Goal: Task Accomplishment & Management: Use online tool/utility

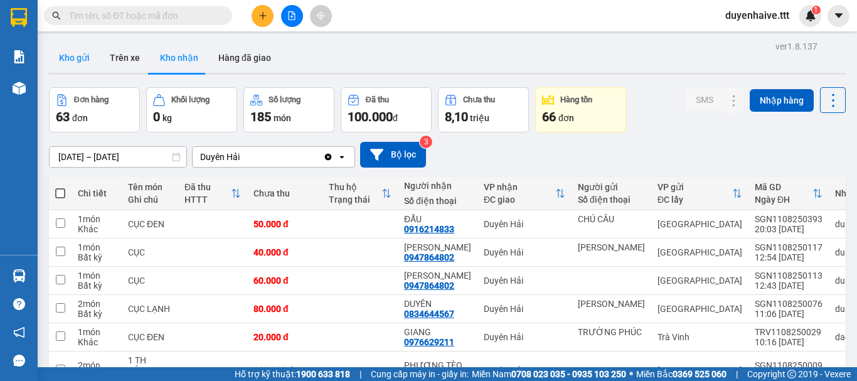
click at [70, 63] on button "Kho gửi" at bounding box center [74, 58] width 51 height 30
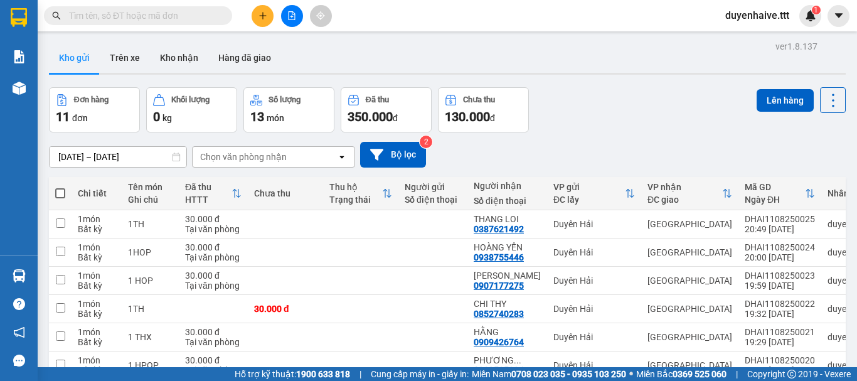
click at [59, 191] on span at bounding box center [60, 193] width 10 height 10
click at [60, 187] on input "checkbox" at bounding box center [60, 187] width 0 height 0
checkbox input "true"
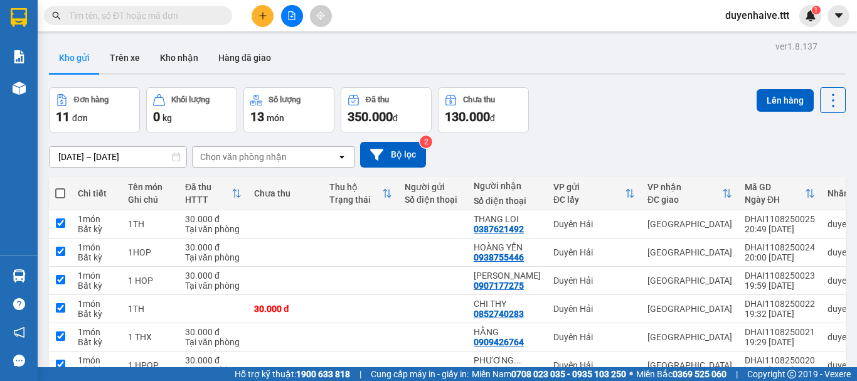
checkbox input "true"
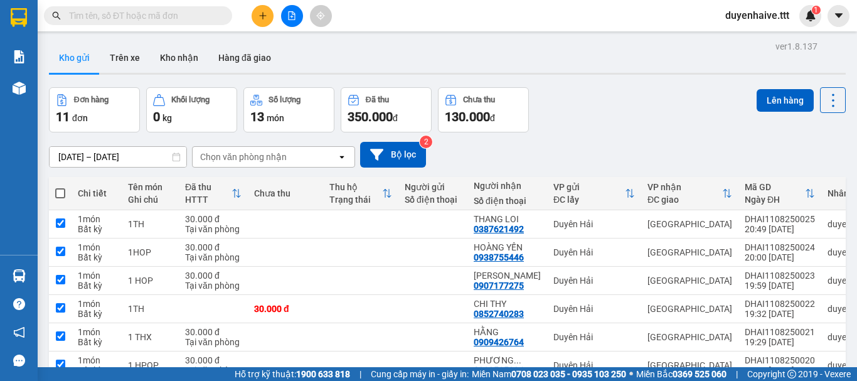
checkbox input "true"
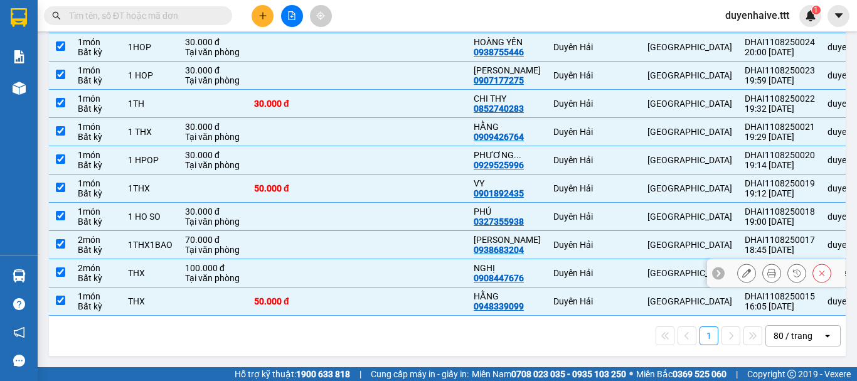
scroll to position [22, 0]
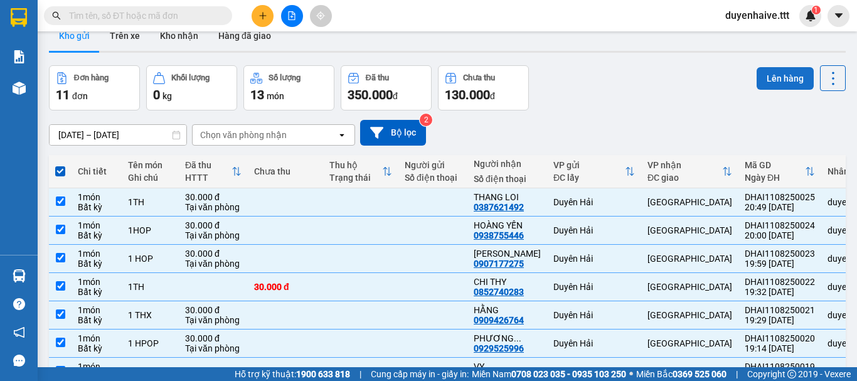
click at [788, 74] on button "Lên hàng" at bounding box center [785, 78] width 57 height 23
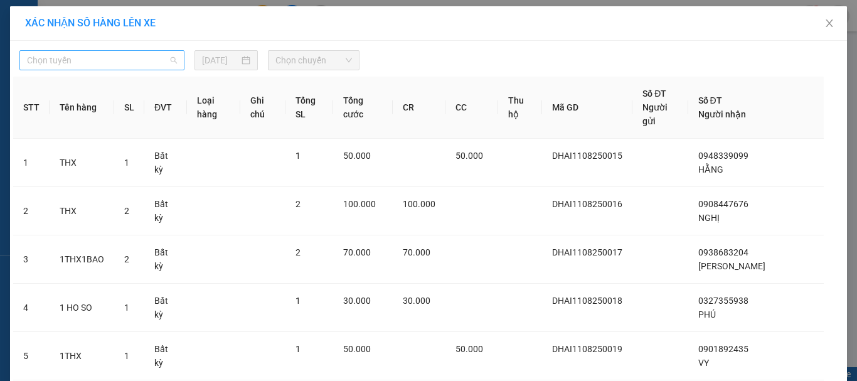
click at [99, 60] on span "Chọn tuyến" at bounding box center [102, 60] width 150 height 19
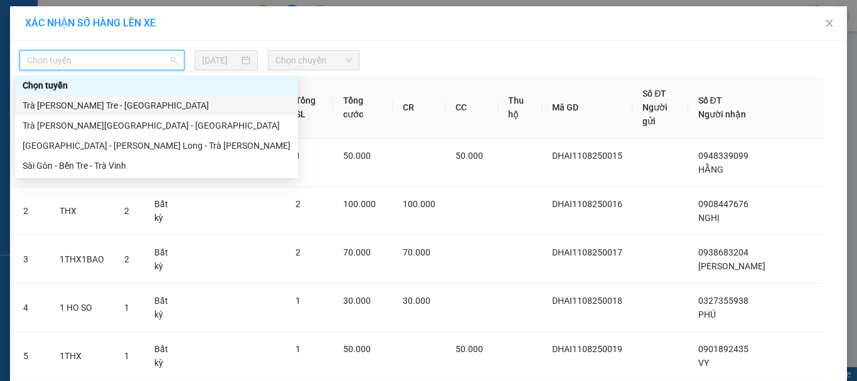
click at [70, 102] on div "Trà [PERSON_NAME] Tre - [GEOGRAPHIC_DATA]" at bounding box center [157, 106] width 268 height 14
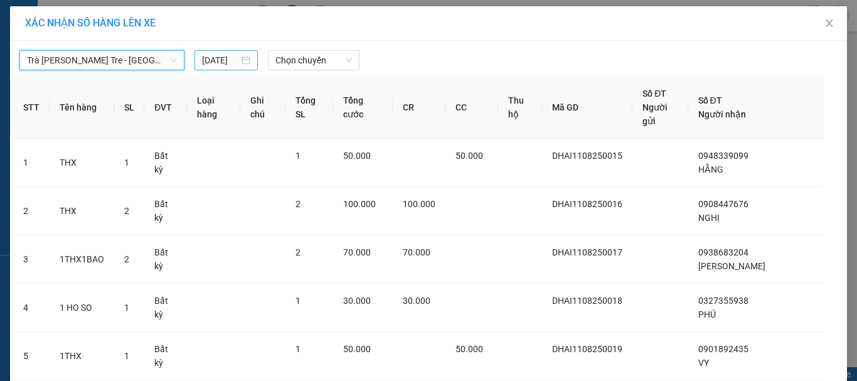
click at [204, 60] on input "[DATE]" at bounding box center [220, 60] width 36 height 14
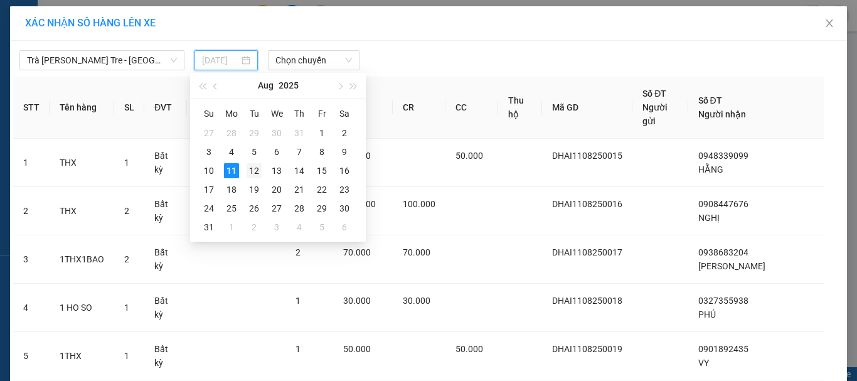
click at [254, 174] on div "12" at bounding box center [254, 170] width 15 height 15
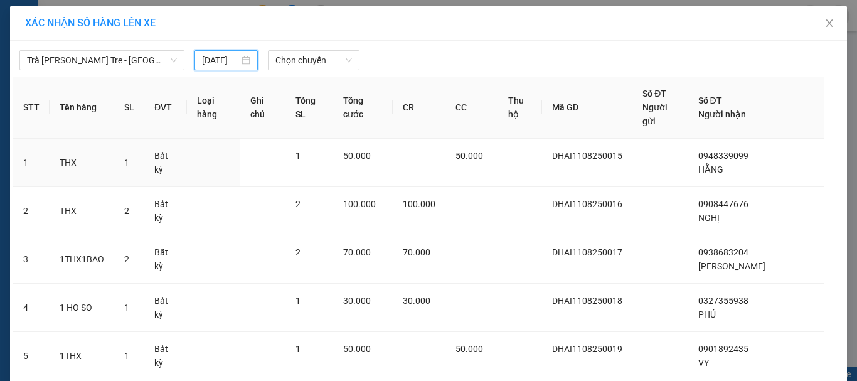
type input "[DATE]"
click at [293, 62] on span "Chọn chuyến" at bounding box center [314, 60] width 77 height 19
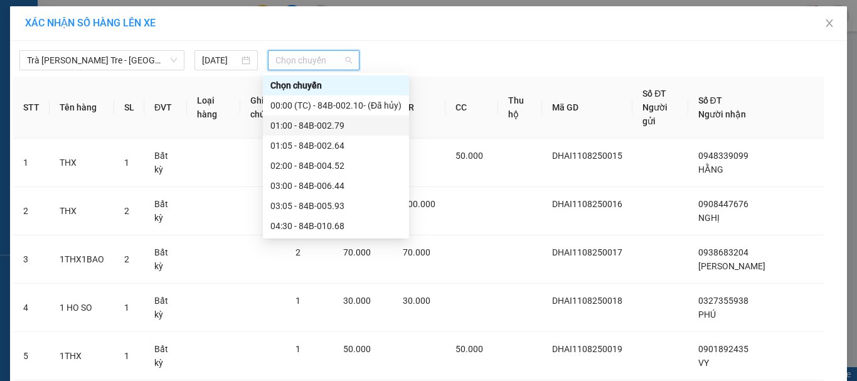
click at [313, 129] on div "01:00 - 84B-002.79" at bounding box center [336, 126] width 131 height 14
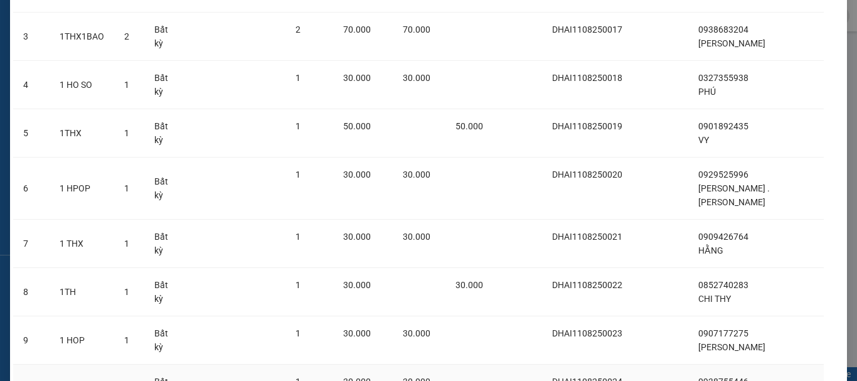
scroll to position [395, 0]
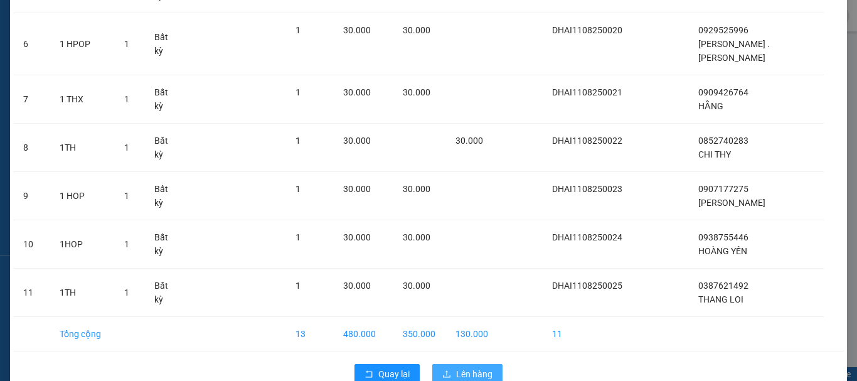
click at [480, 367] on span "Lên hàng" at bounding box center [474, 374] width 36 height 14
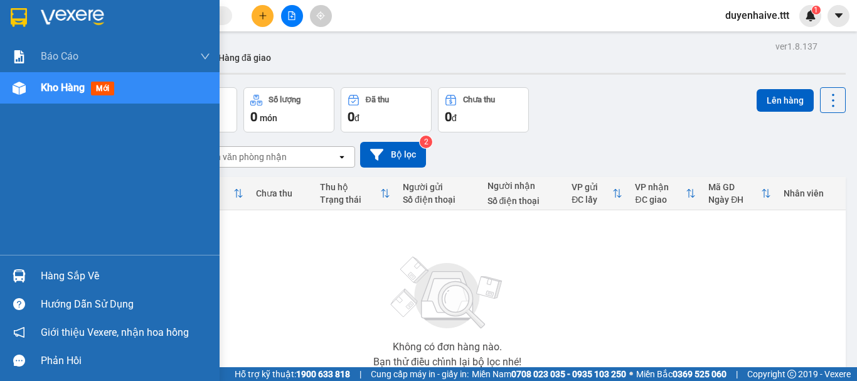
click at [75, 276] on div "Hàng sắp về" at bounding box center [125, 276] width 169 height 19
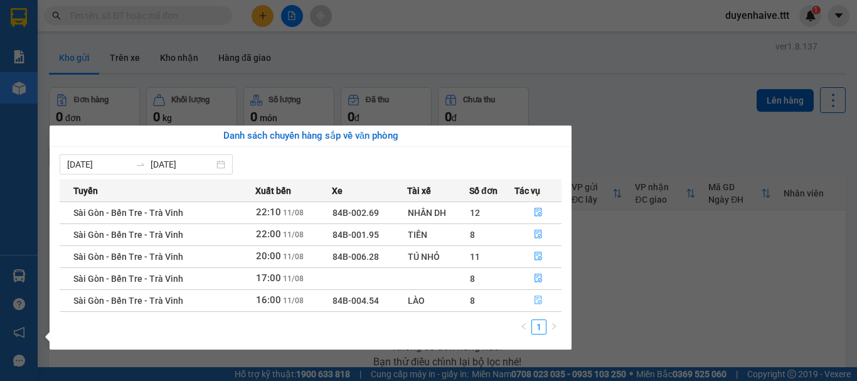
click at [539, 300] on icon "file-done" at bounding box center [538, 300] width 9 height 9
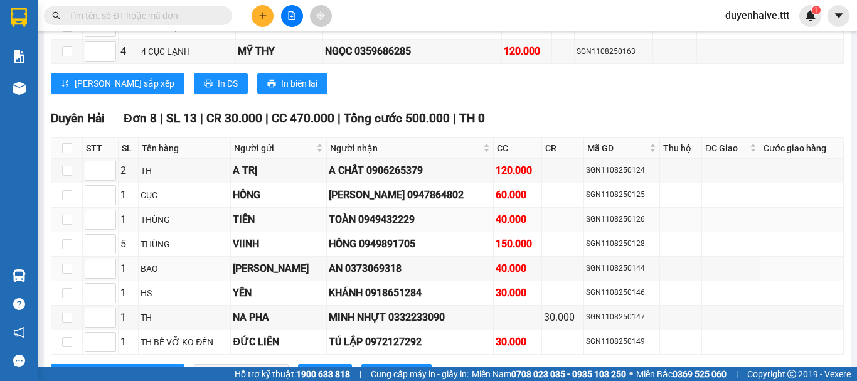
scroll to position [1465, 0]
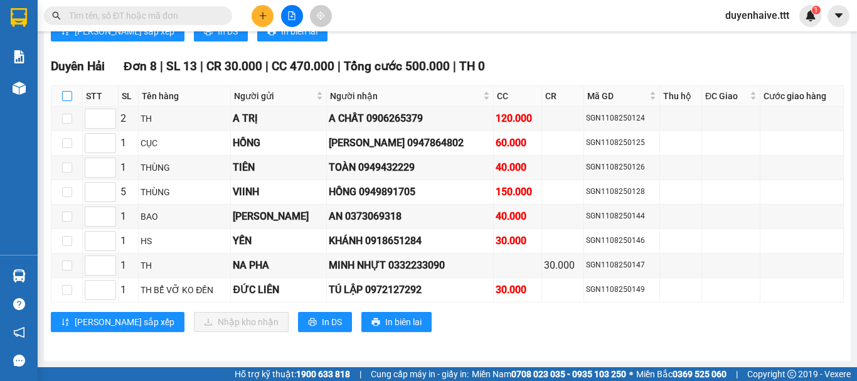
click at [63, 96] on input "checkbox" at bounding box center [67, 96] width 10 height 10
checkbox input "true"
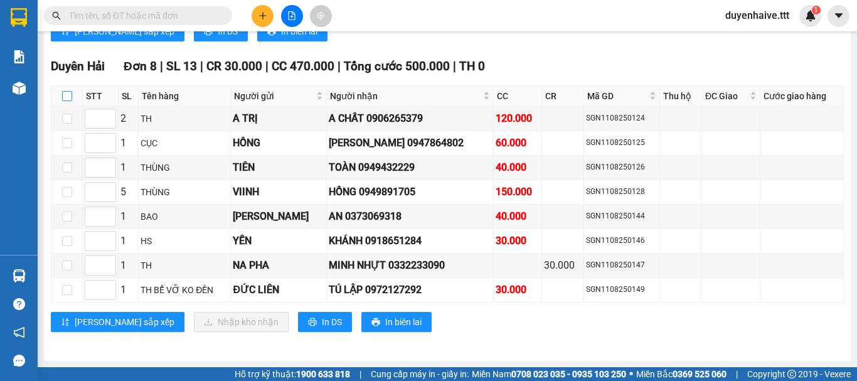
checkbox input "true"
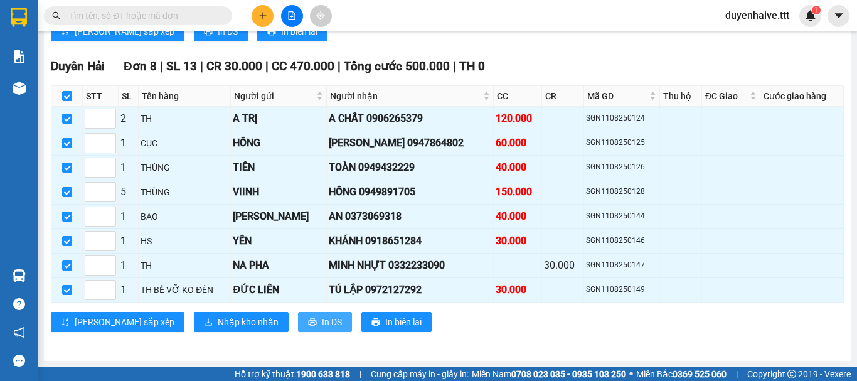
click at [298, 329] on button "In DS" at bounding box center [325, 322] width 54 height 20
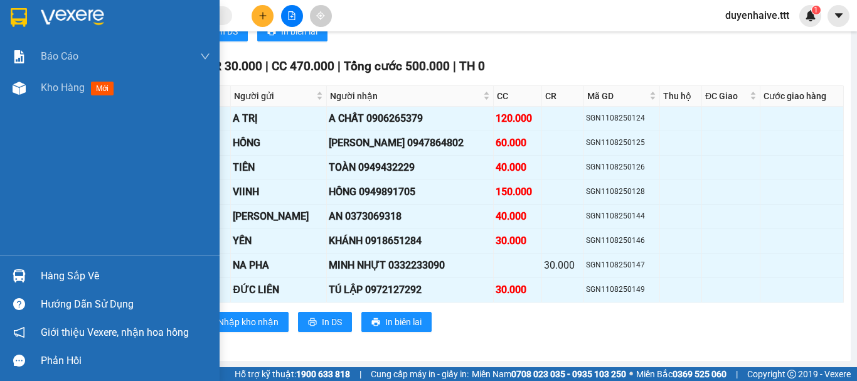
click at [68, 277] on div "Hàng sắp về" at bounding box center [125, 276] width 169 height 19
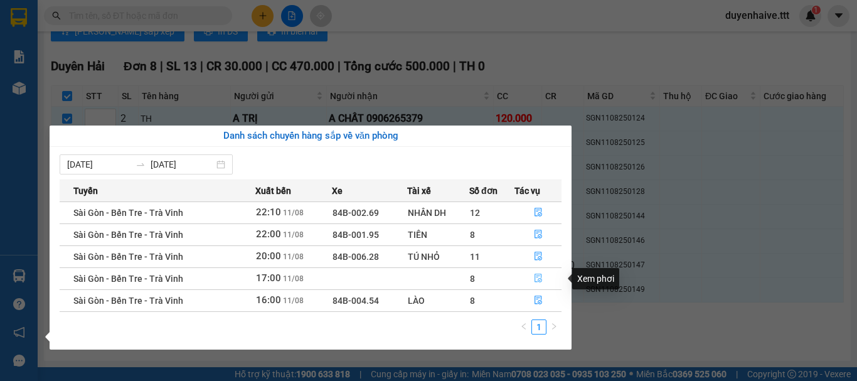
click at [535, 276] on icon "file-done" at bounding box center [538, 278] width 9 height 9
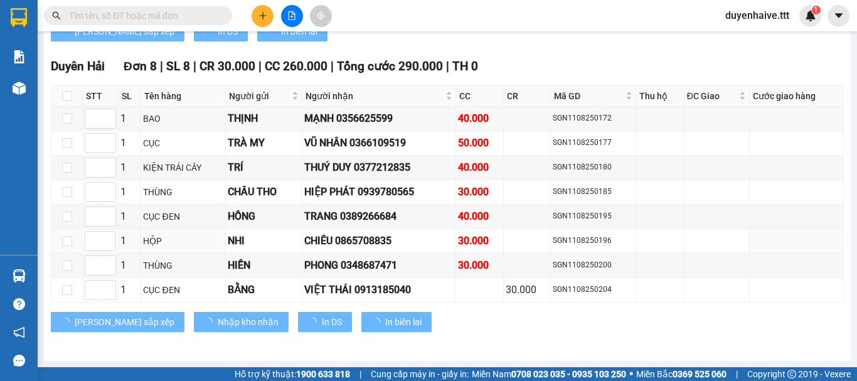
scroll to position [1098, 0]
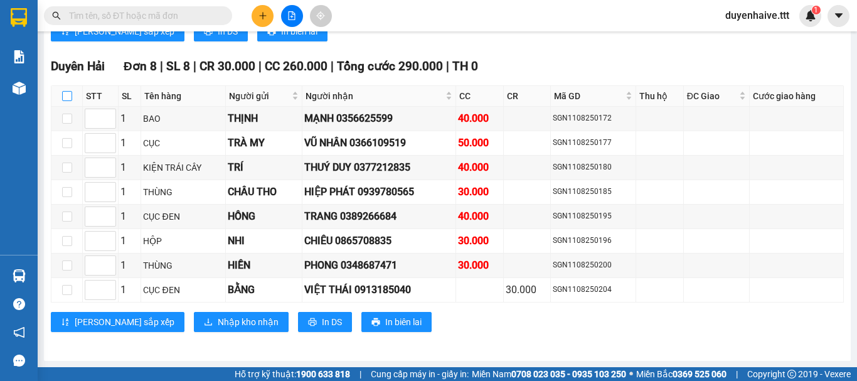
click at [69, 95] on input "checkbox" at bounding box center [67, 96] width 10 height 10
checkbox input "true"
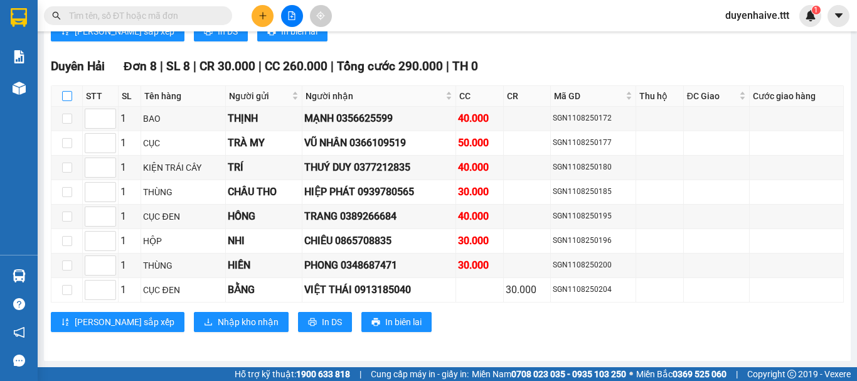
checkbox input "true"
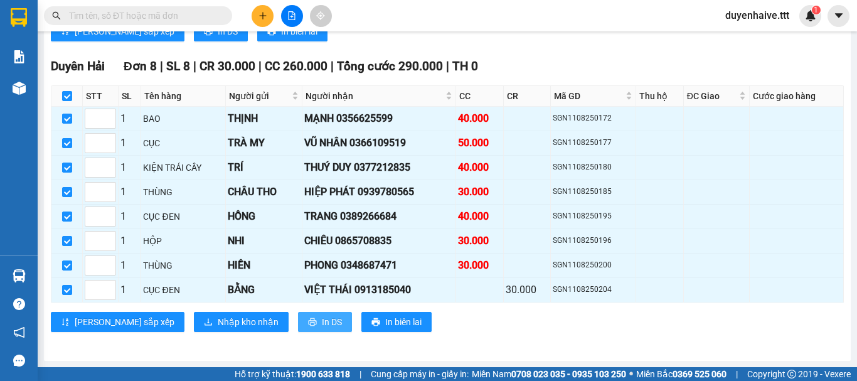
click at [322, 323] on span "In DS" at bounding box center [332, 322] width 20 height 14
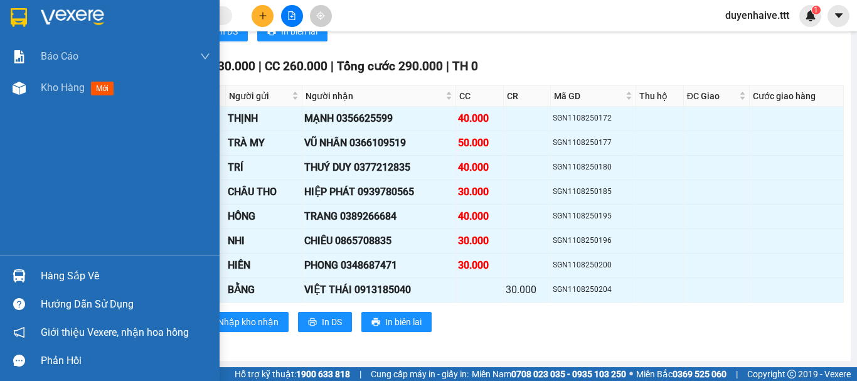
click at [61, 272] on div "Hàng sắp về" at bounding box center [125, 276] width 169 height 19
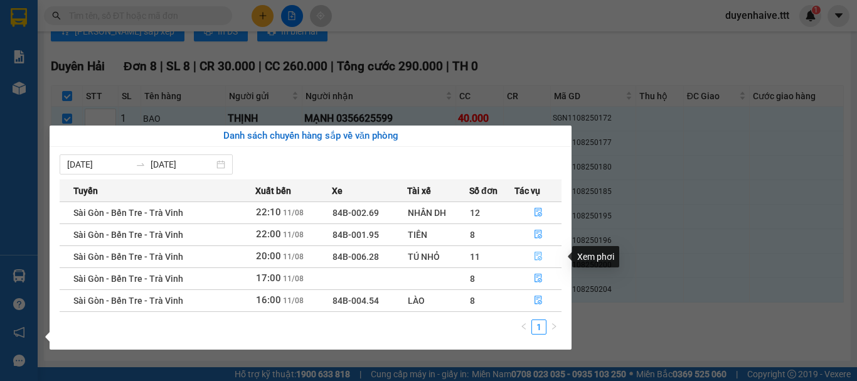
click at [539, 256] on icon "file-done" at bounding box center [538, 256] width 9 height 9
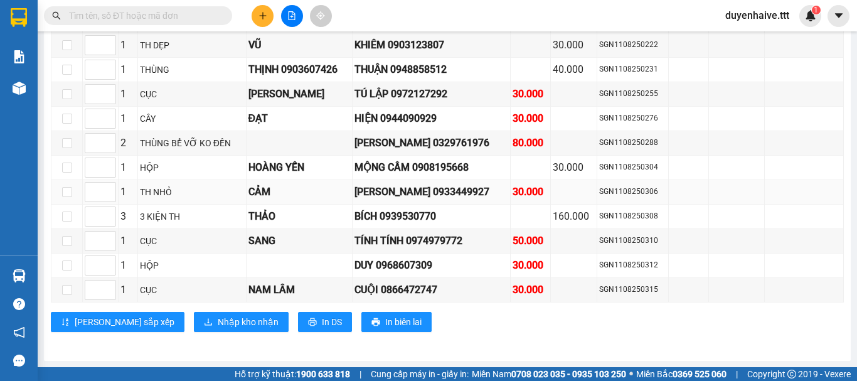
scroll to position [2308, 0]
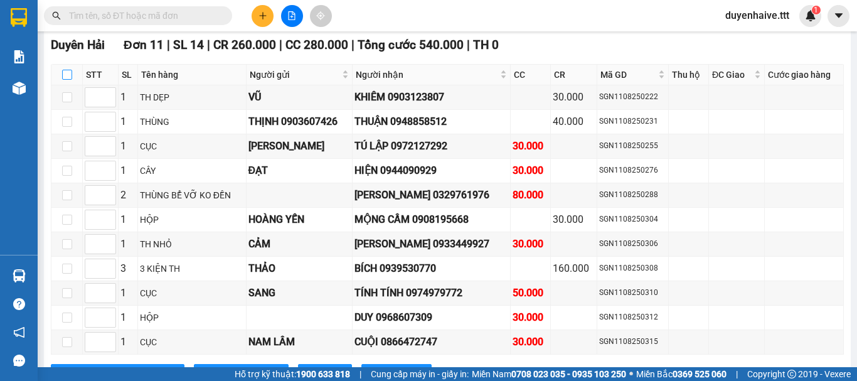
click at [67, 80] on input "checkbox" at bounding box center [67, 75] width 10 height 10
checkbox input "true"
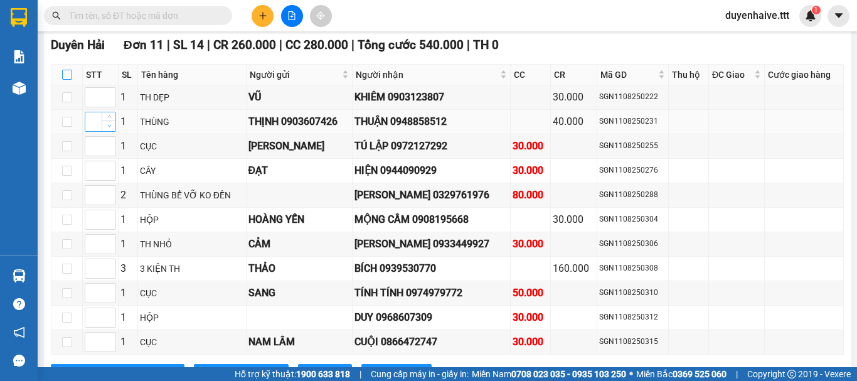
checkbox input "true"
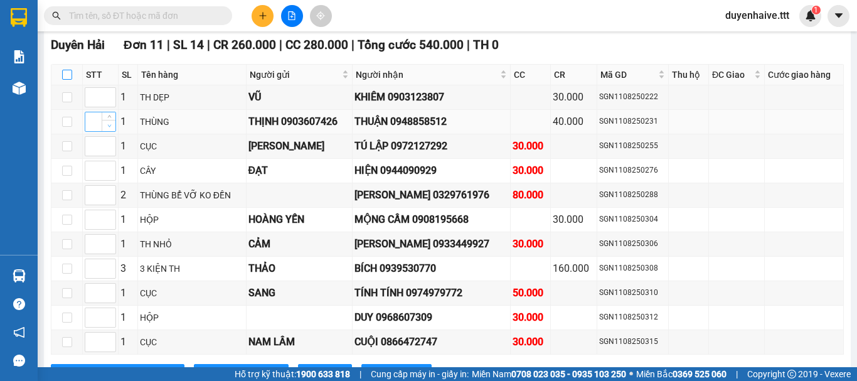
checkbox input "true"
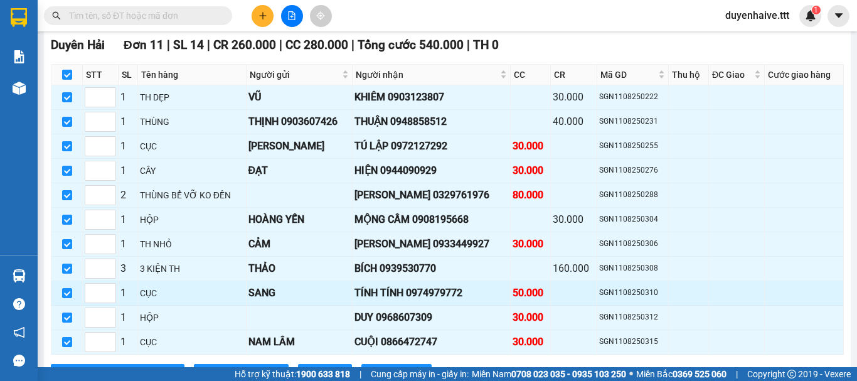
scroll to position [2371, 0]
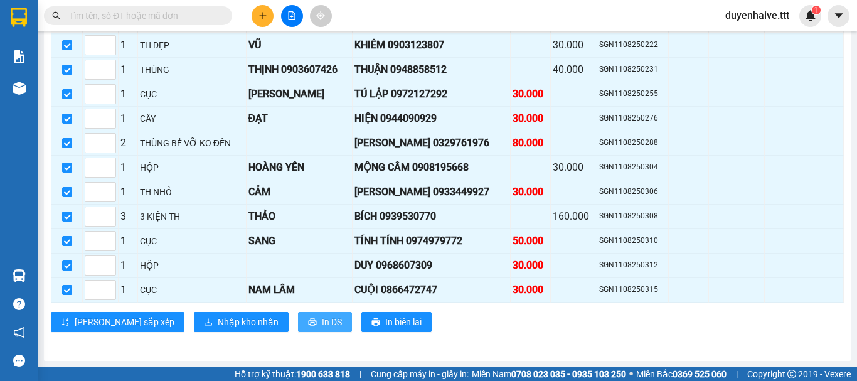
click at [298, 322] on button "In DS" at bounding box center [325, 322] width 54 height 20
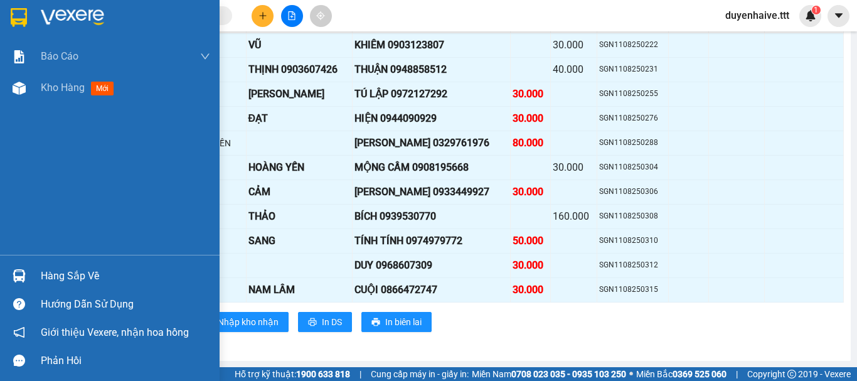
click at [73, 269] on div "Hàng sắp về" at bounding box center [125, 276] width 169 height 19
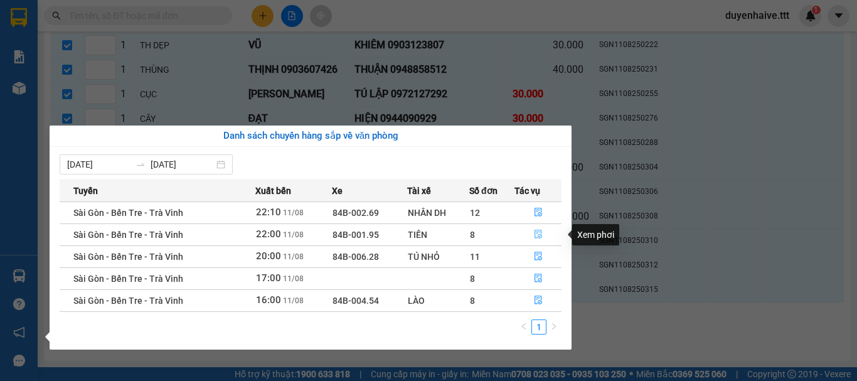
click at [537, 234] on icon "file-done" at bounding box center [538, 234] width 9 height 9
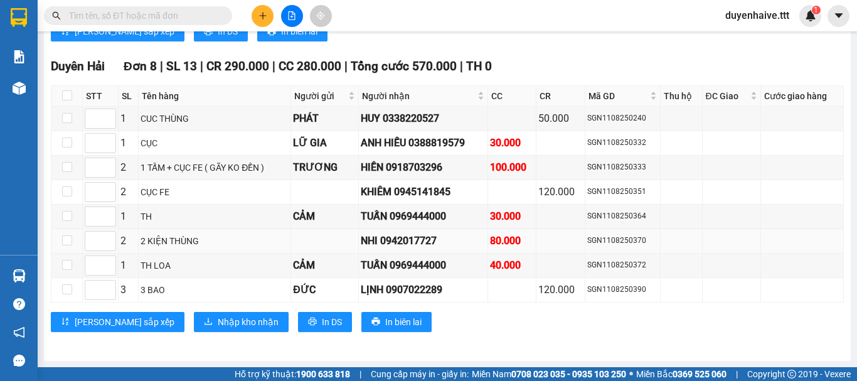
scroll to position [1658, 0]
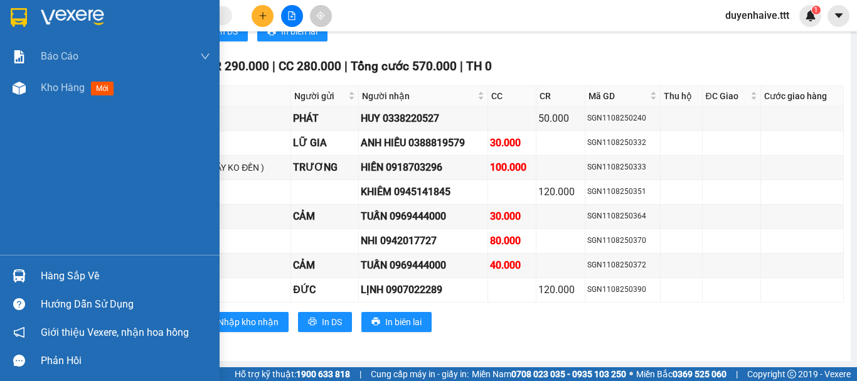
click at [101, 276] on div "Hàng sắp về" at bounding box center [125, 276] width 169 height 19
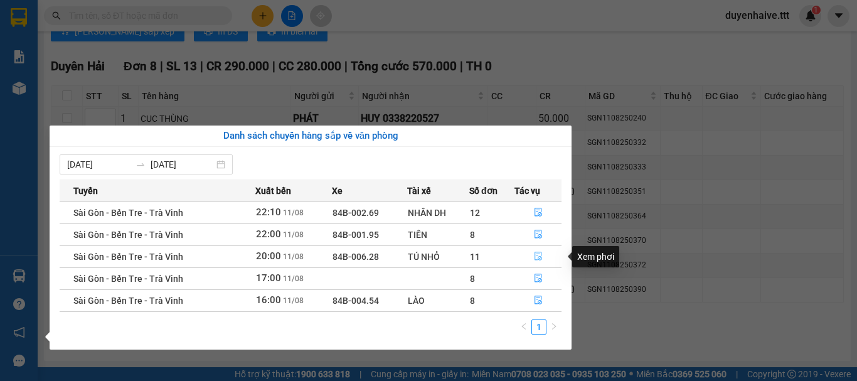
click at [537, 257] on icon "file-done" at bounding box center [538, 256] width 9 height 9
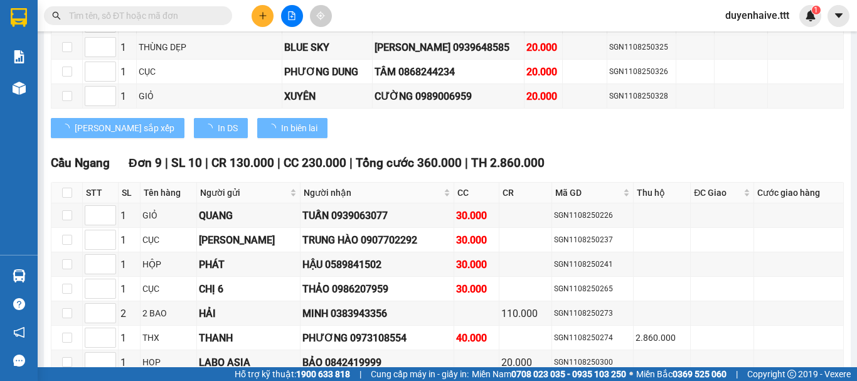
scroll to position [2371, 0]
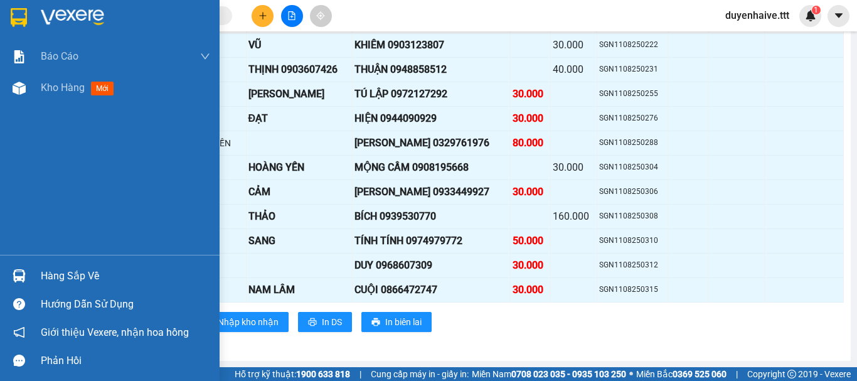
click at [83, 276] on div "Hàng sắp về" at bounding box center [125, 276] width 169 height 19
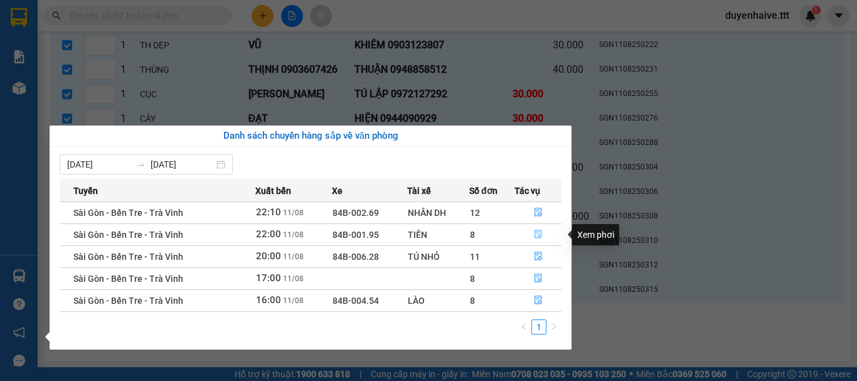
click at [537, 232] on icon "file-done" at bounding box center [538, 234] width 9 height 9
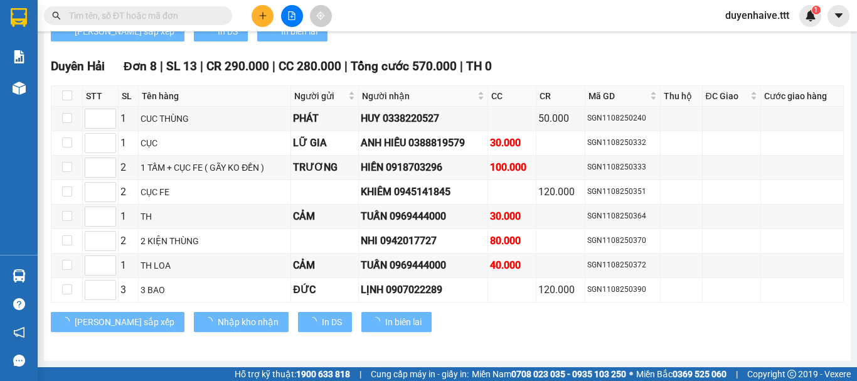
scroll to position [1658, 0]
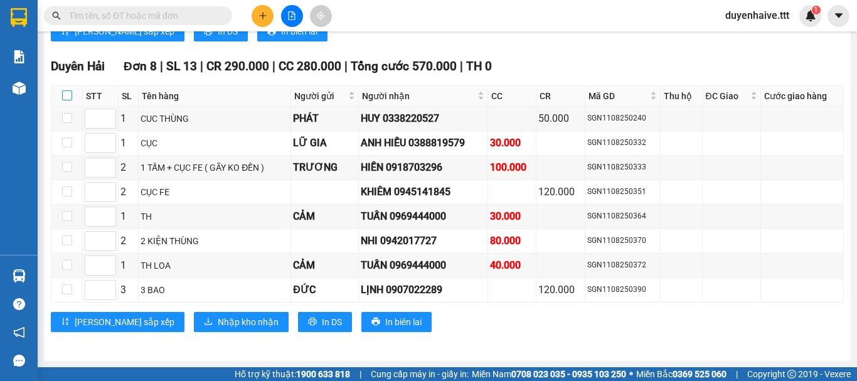
click at [68, 97] on input "checkbox" at bounding box center [67, 95] width 10 height 10
checkbox input "true"
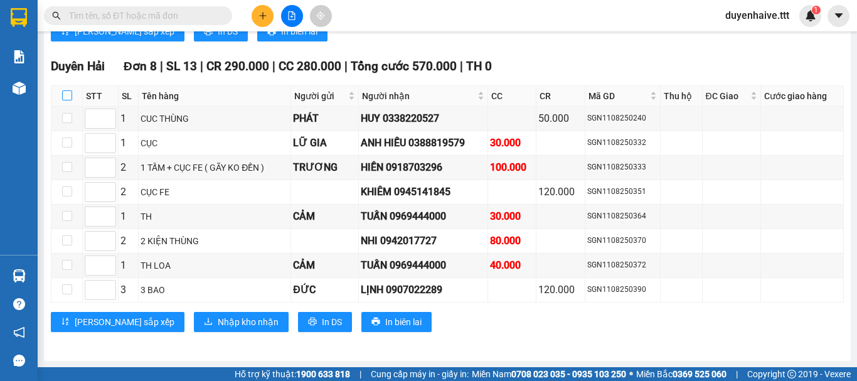
checkbox input "true"
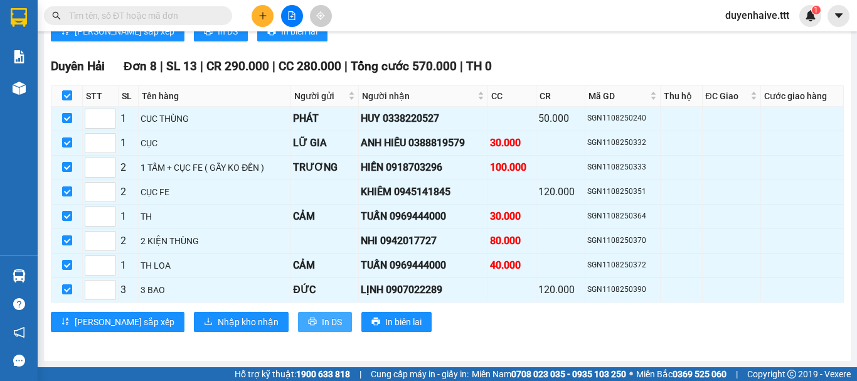
click at [322, 319] on span "In DS" at bounding box center [332, 322] width 20 height 14
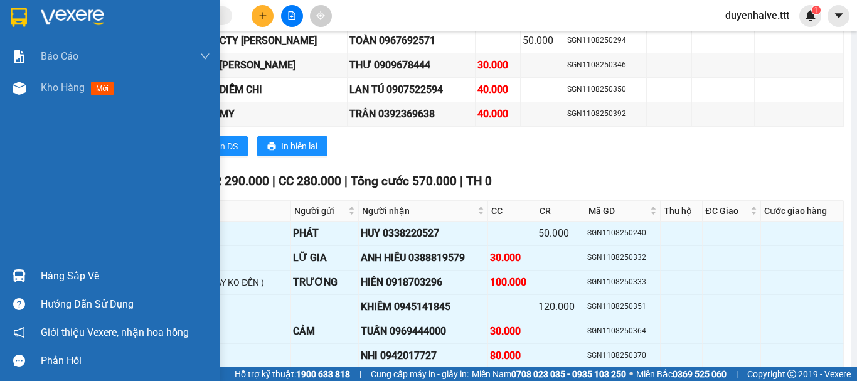
click at [88, 276] on div "Hàng sắp về" at bounding box center [125, 276] width 169 height 19
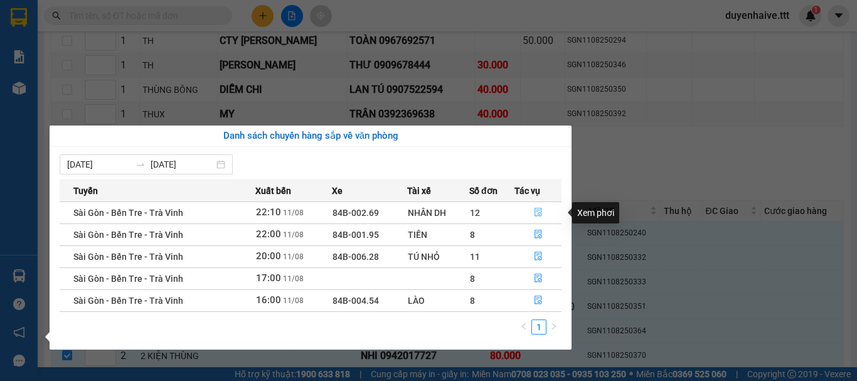
click at [540, 210] on icon "file-done" at bounding box center [538, 212] width 9 height 9
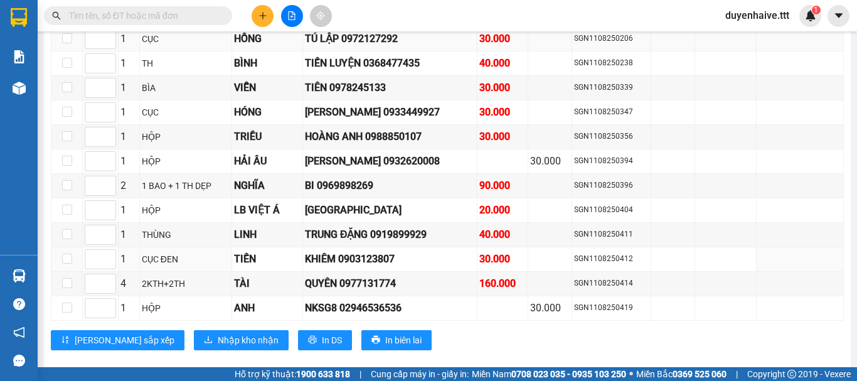
scroll to position [1864, 0]
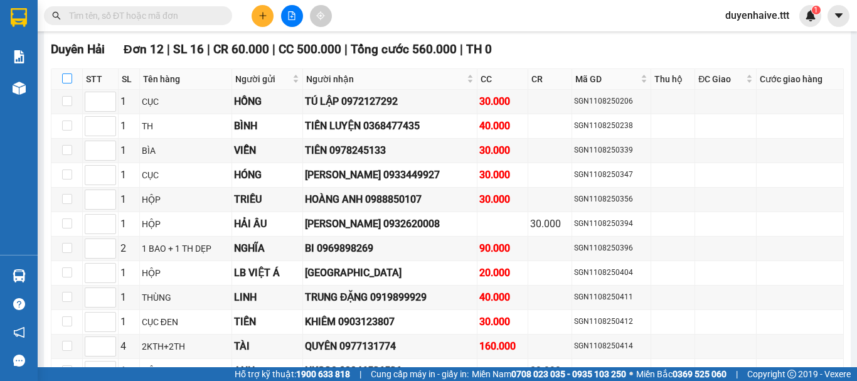
click at [69, 73] on input "checkbox" at bounding box center [67, 78] width 10 height 10
checkbox input "true"
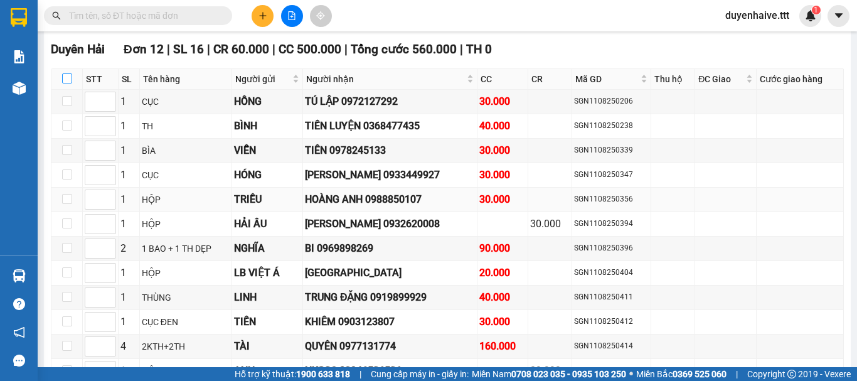
checkbox input "true"
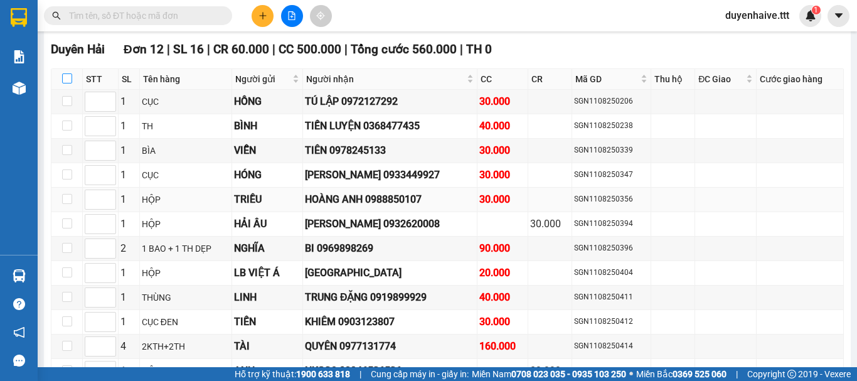
checkbox input "true"
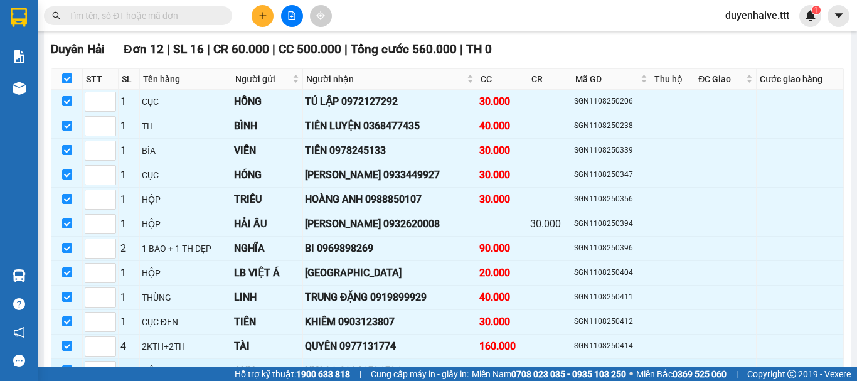
scroll to position [1927, 0]
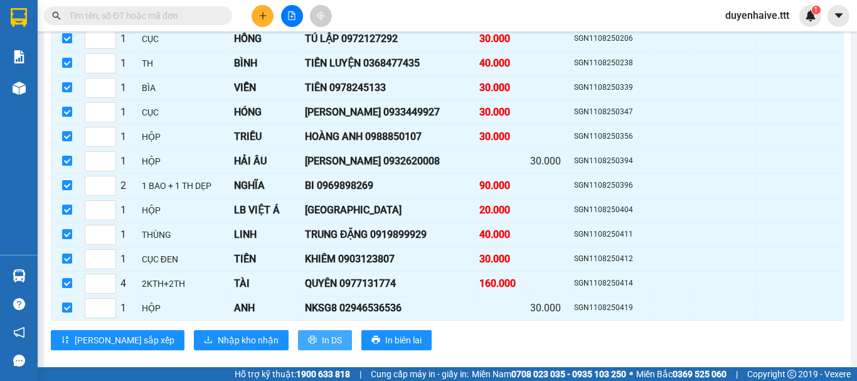
click at [322, 333] on span "In DS" at bounding box center [332, 340] width 20 height 14
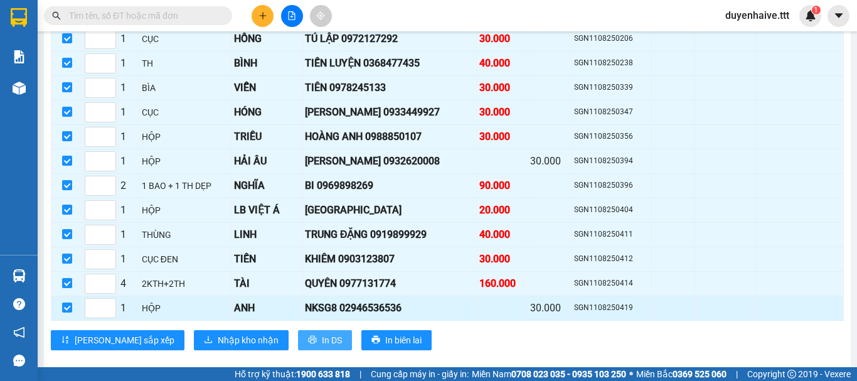
scroll to position [0, 0]
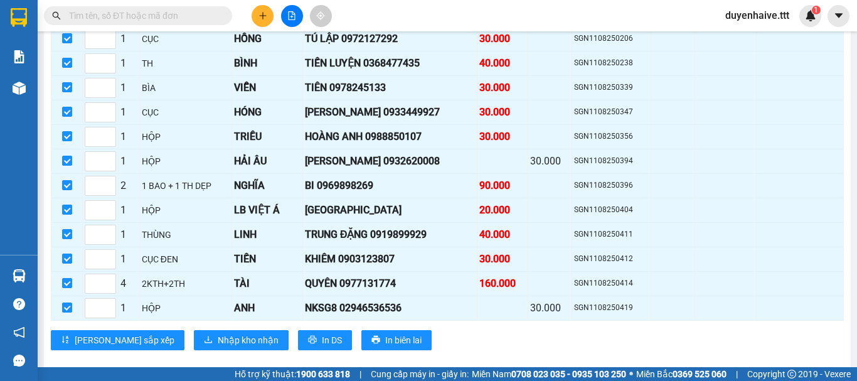
scroll to position [1676, 0]
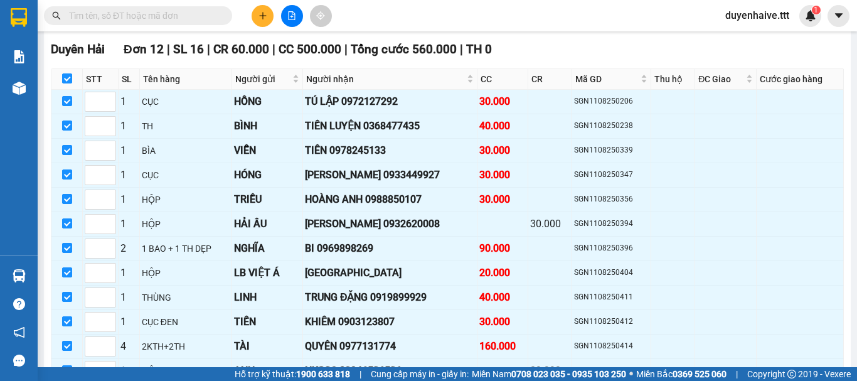
scroll to position [1613, 0]
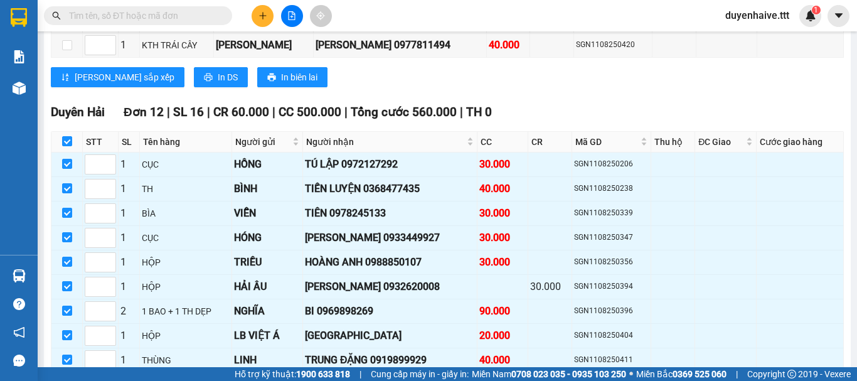
scroll to position [1613, 0]
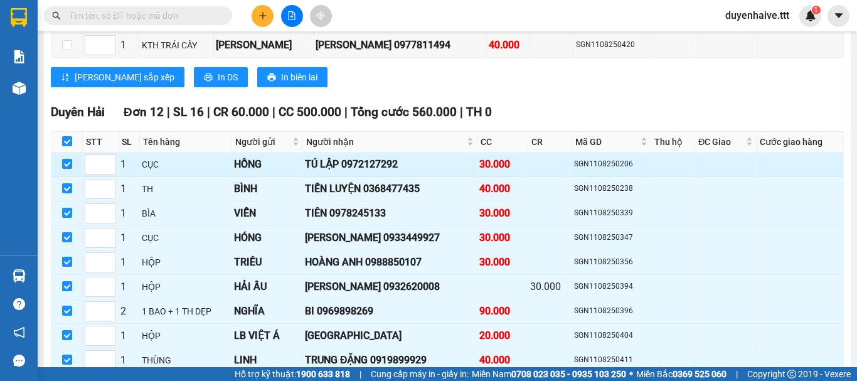
scroll to position [1550, 0]
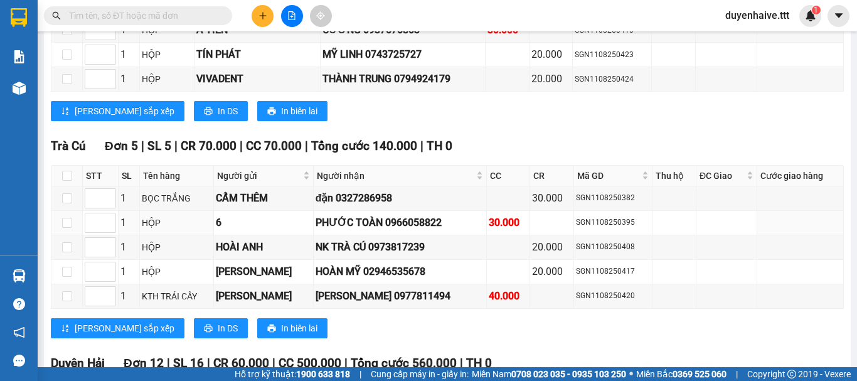
scroll to position [1488, 0]
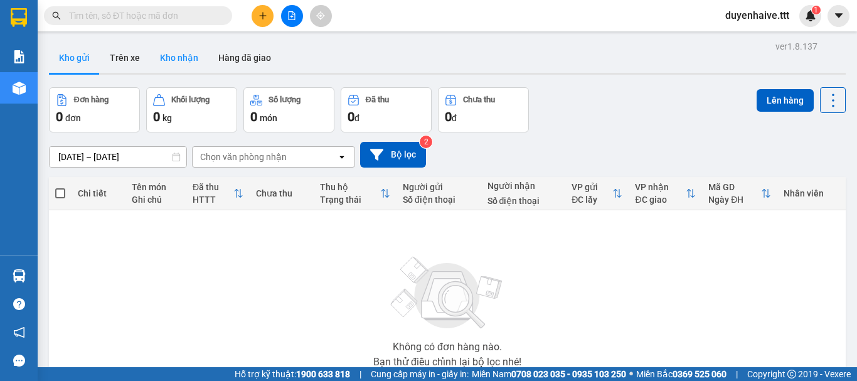
click at [180, 67] on button "Kho nhận" at bounding box center [179, 58] width 58 height 30
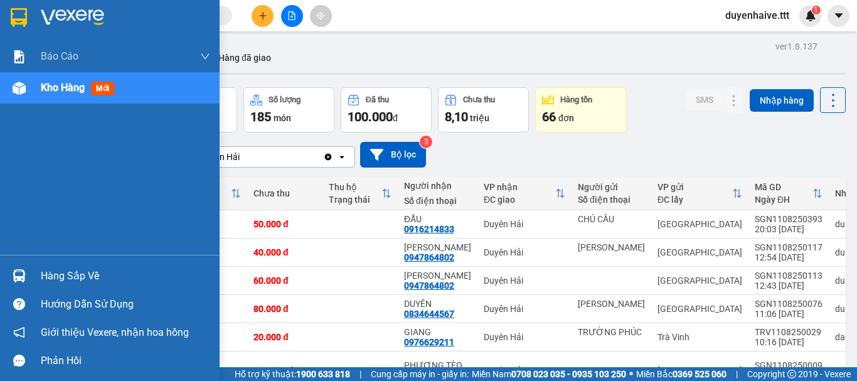
click at [72, 276] on div "Hàng sắp về" at bounding box center [125, 276] width 169 height 19
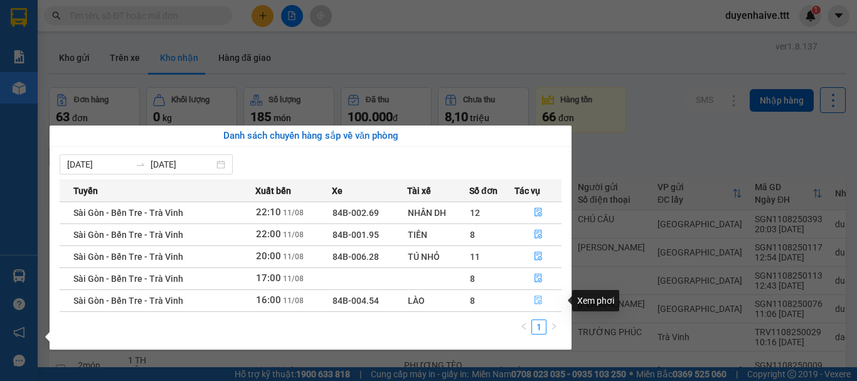
click at [539, 300] on icon "file-done" at bounding box center [538, 300] width 9 height 9
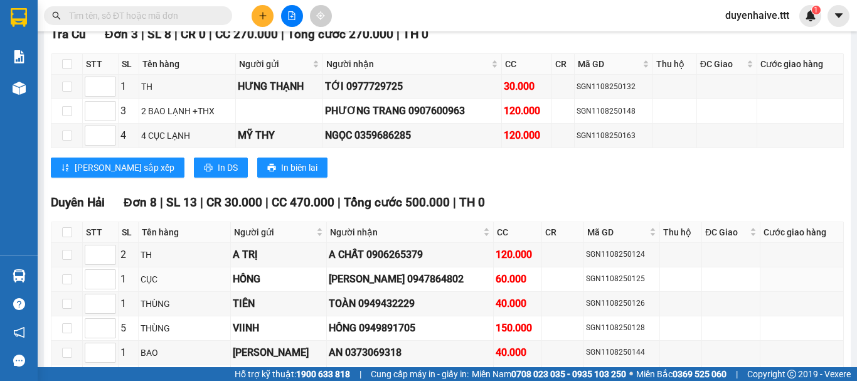
scroll to position [1465, 0]
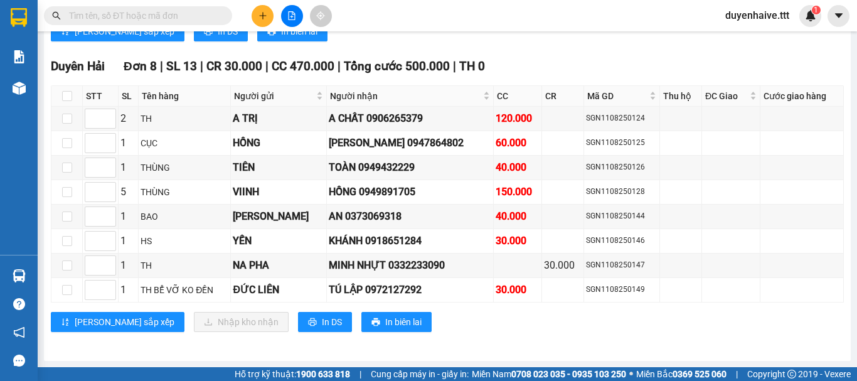
click at [126, 18] on input "text" at bounding box center [143, 16] width 148 height 14
type input "1"
click at [65, 193] on input "checkbox" at bounding box center [67, 192] width 10 height 10
checkbox input "true"
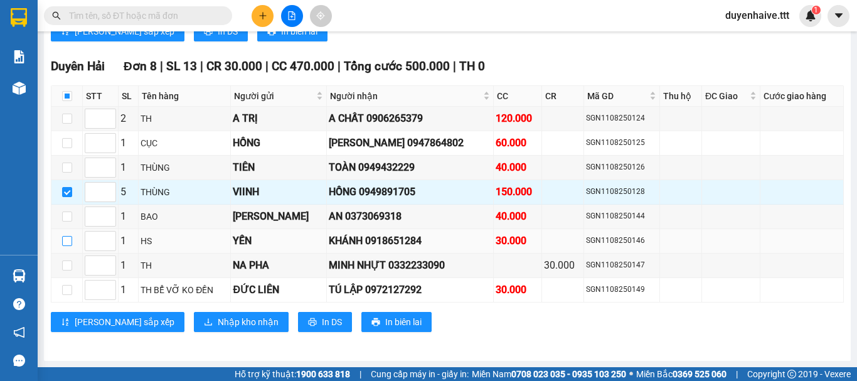
click at [66, 239] on input "checkbox" at bounding box center [67, 241] width 10 height 10
checkbox input "true"
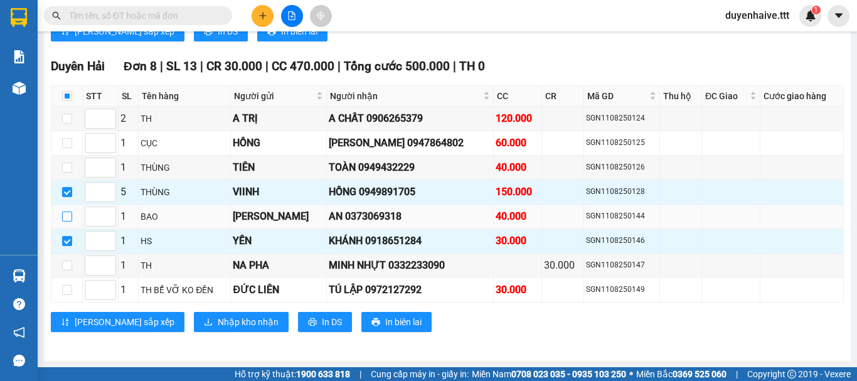
click at [65, 217] on input "checkbox" at bounding box center [67, 217] width 10 height 10
checkbox input "true"
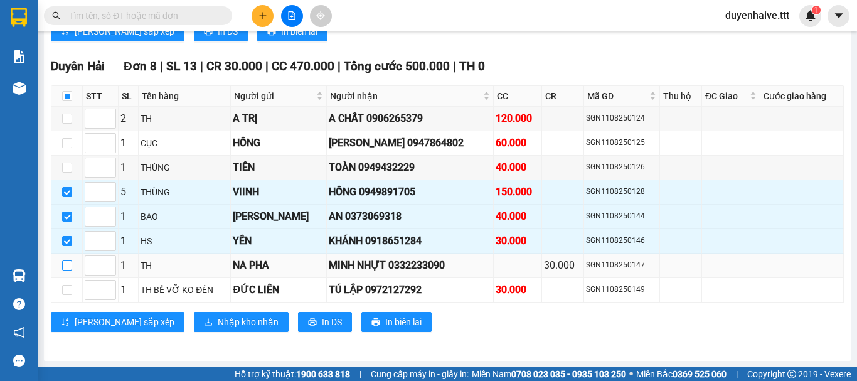
click at [62, 266] on input "checkbox" at bounding box center [67, 265] width 10 height 10
checkbox input "true"
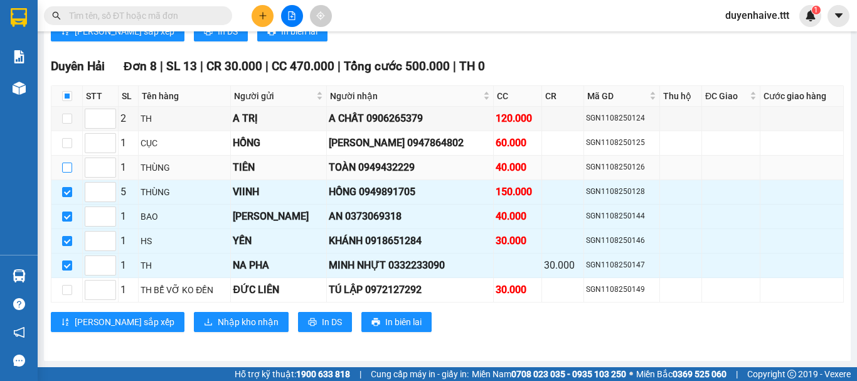
click at [70, 167] on input "checkbox" at bounding box center [67, 168] width 10 height 10
checkbox input "true"
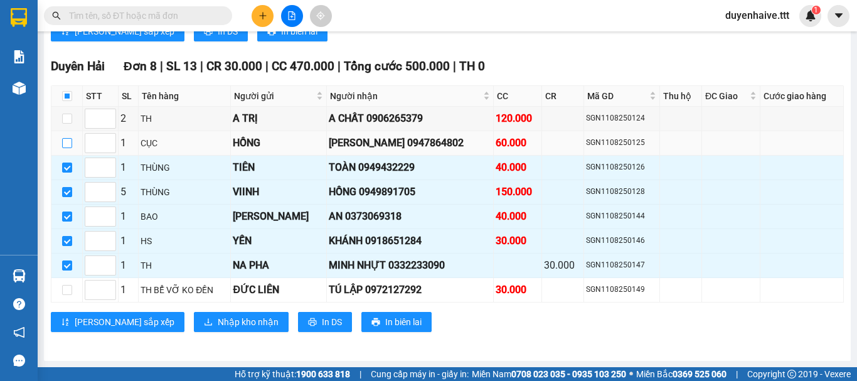
click at [65, 144] on input "checkbox" at bounding box center [67, 143] width 10 height 10
checkbox input "true"
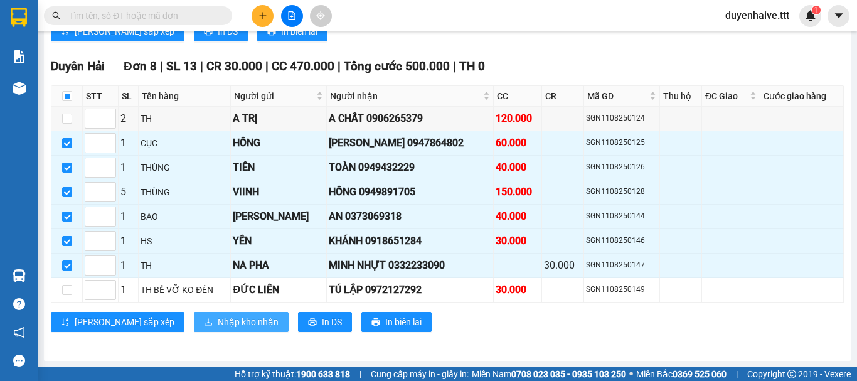
click at [218, 320] on span "Nhập kho nhận" at bounding box center [248, 322] width 61 height 14
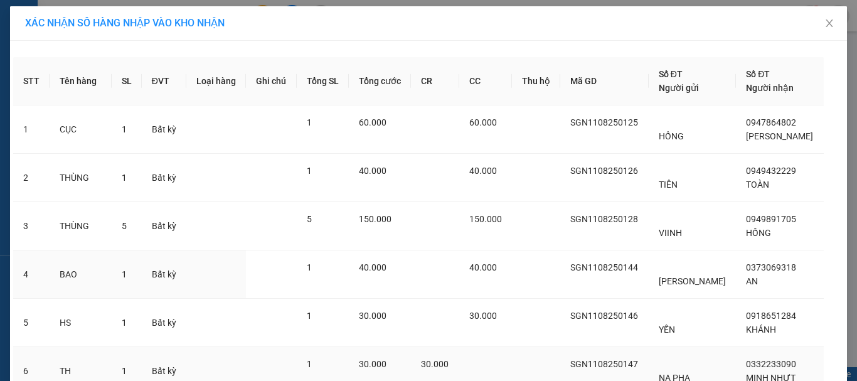
scroll to position [106, 0]
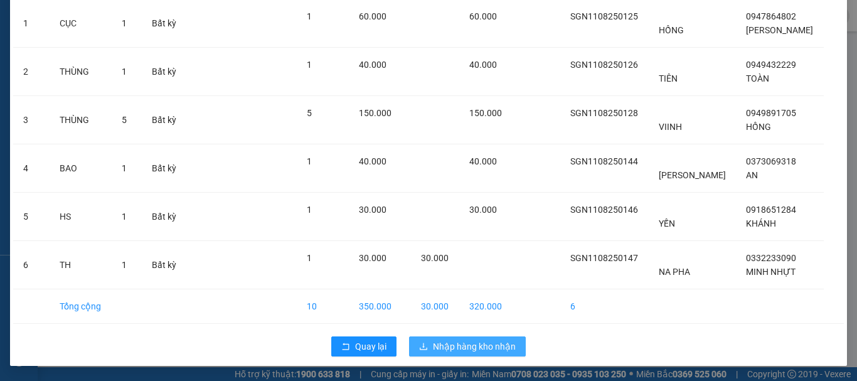
click at [468, 348] on span "Nhập hàng kho nhận" at bounding box center [474, 347] width 83 height 14
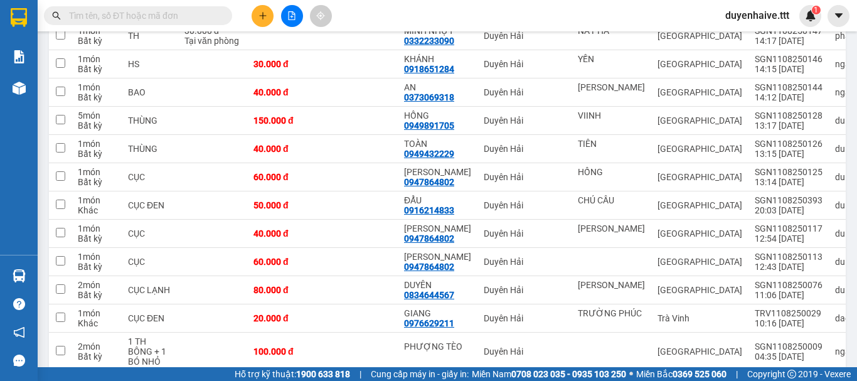
scroll to position [126, 0]
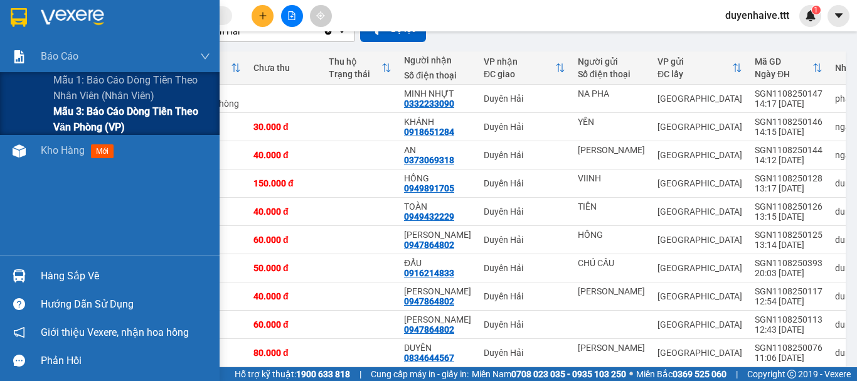
click at [54, 112] on span "Mẫu 3: Báo cáo dòng tiền theo văn phòng (VP)" at bounding box center [131, 119] width 157 height 31
